Goal: Information Seeking & Learning: Learn about a topic

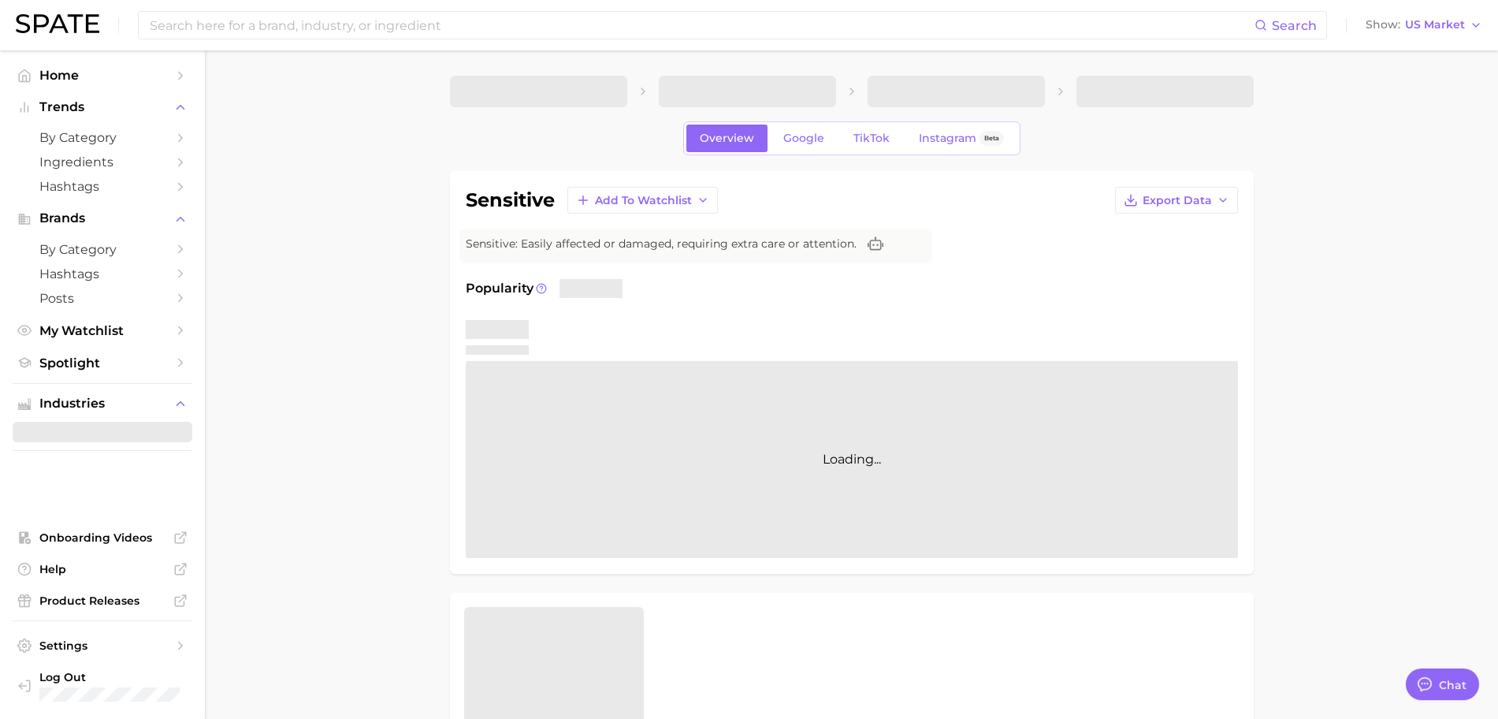
type textarea "x"
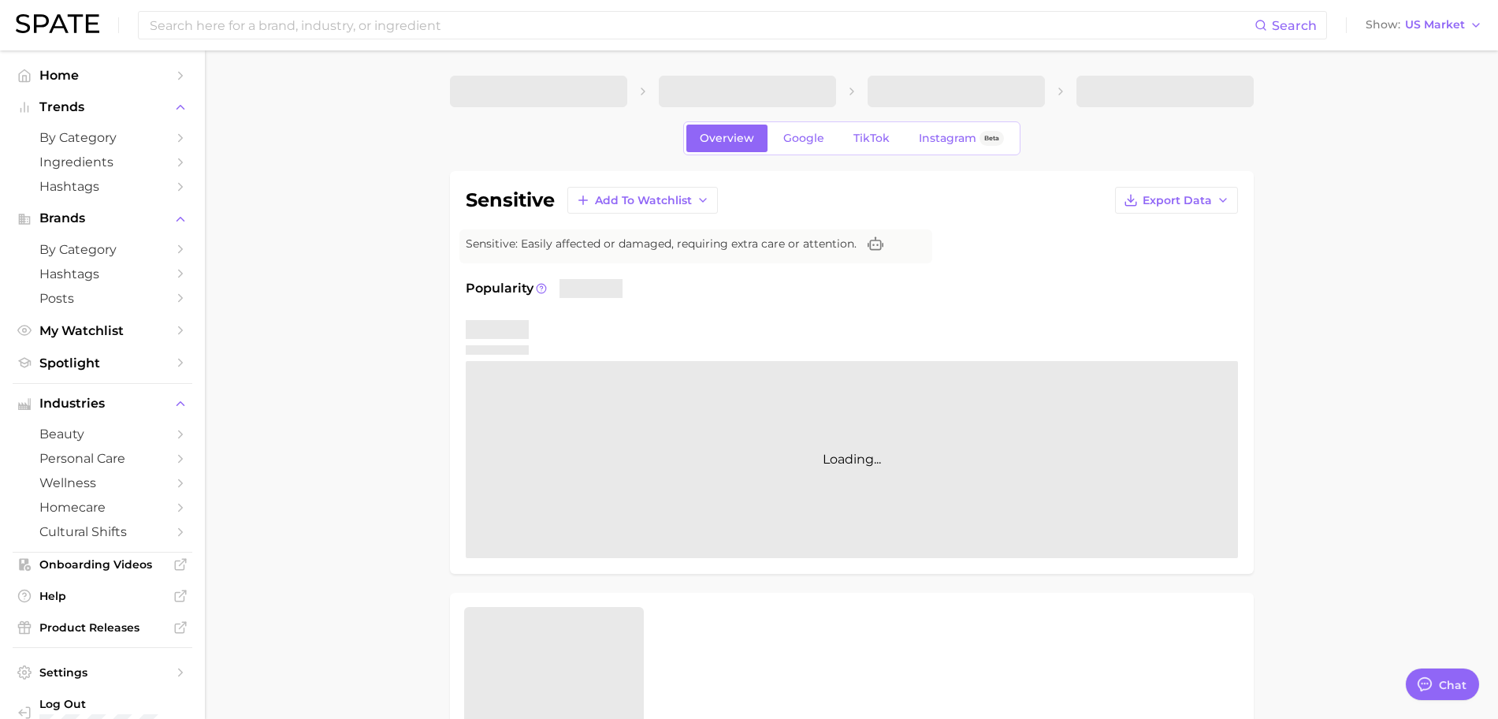
type textarea "x"
